Goal: Find contact information: Find contact information

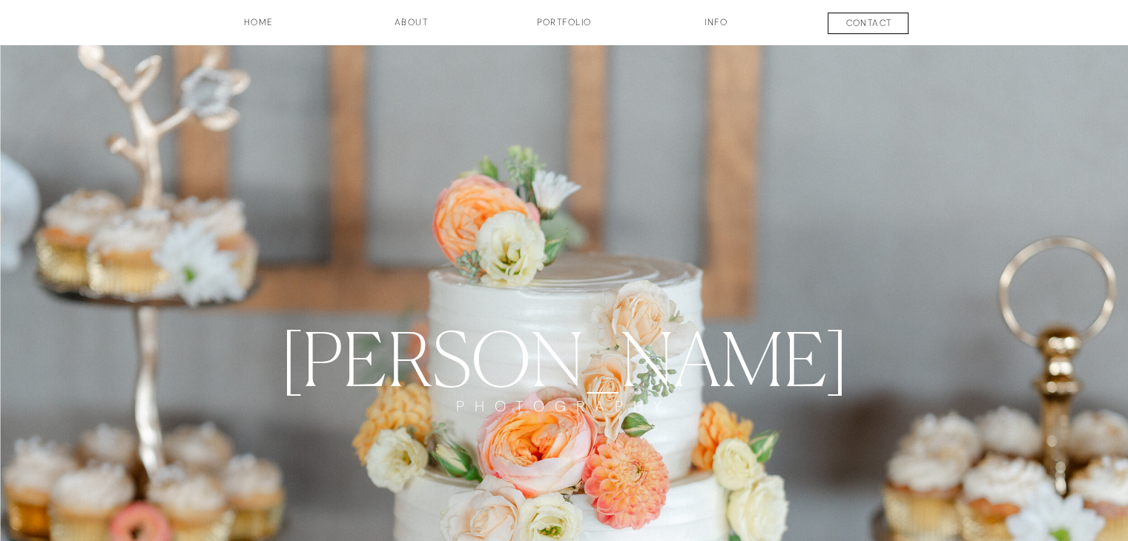
click at [859, 20] on h3 "contact" at bounding box center [869, 25] width 110 height 18
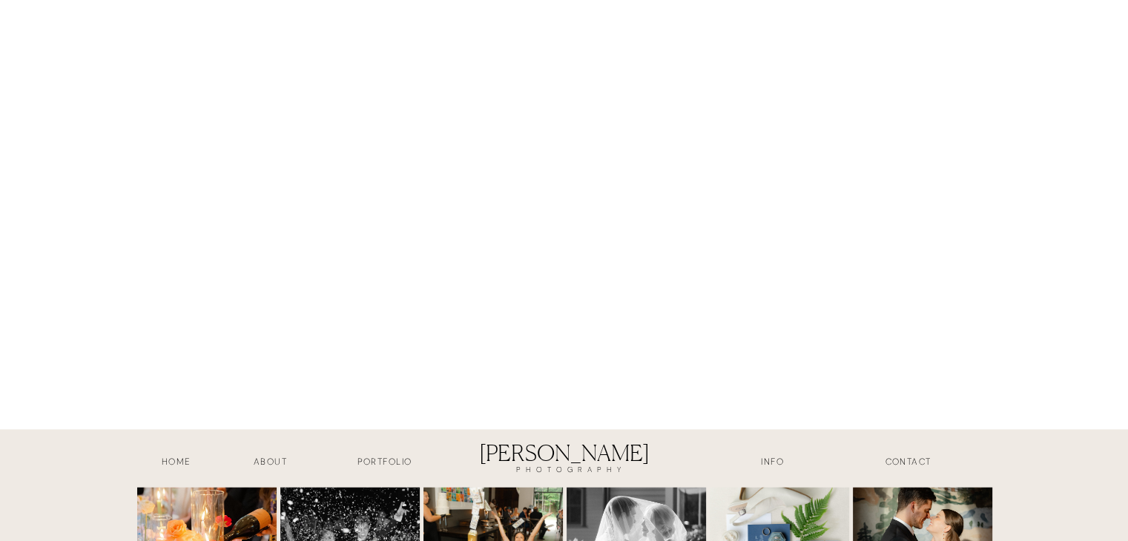
scroll to position [1780, 0]
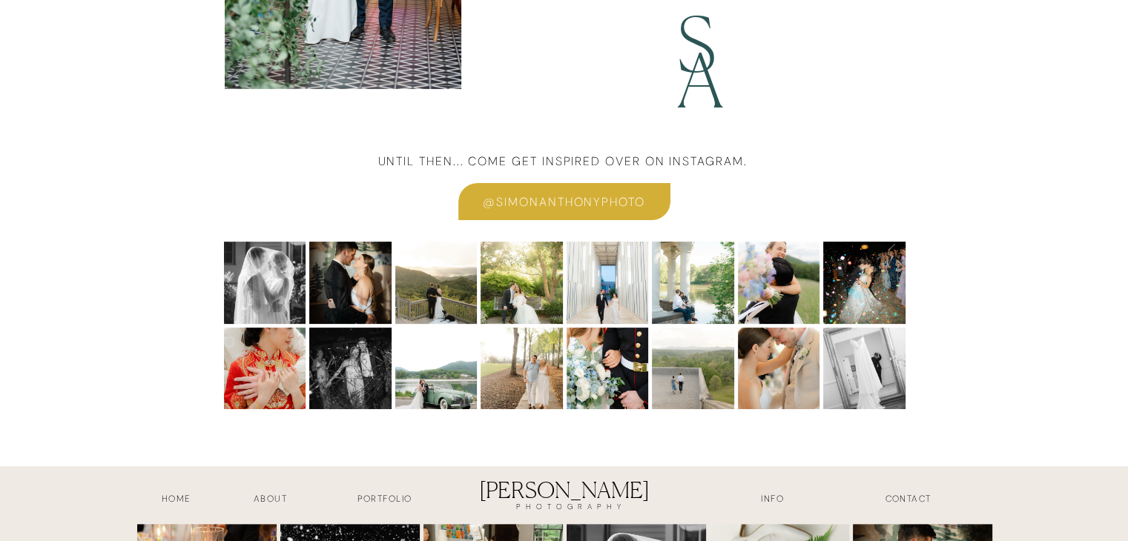
scroll to position [557, 0]
